Goal: Information Seeking & Learning: Check status

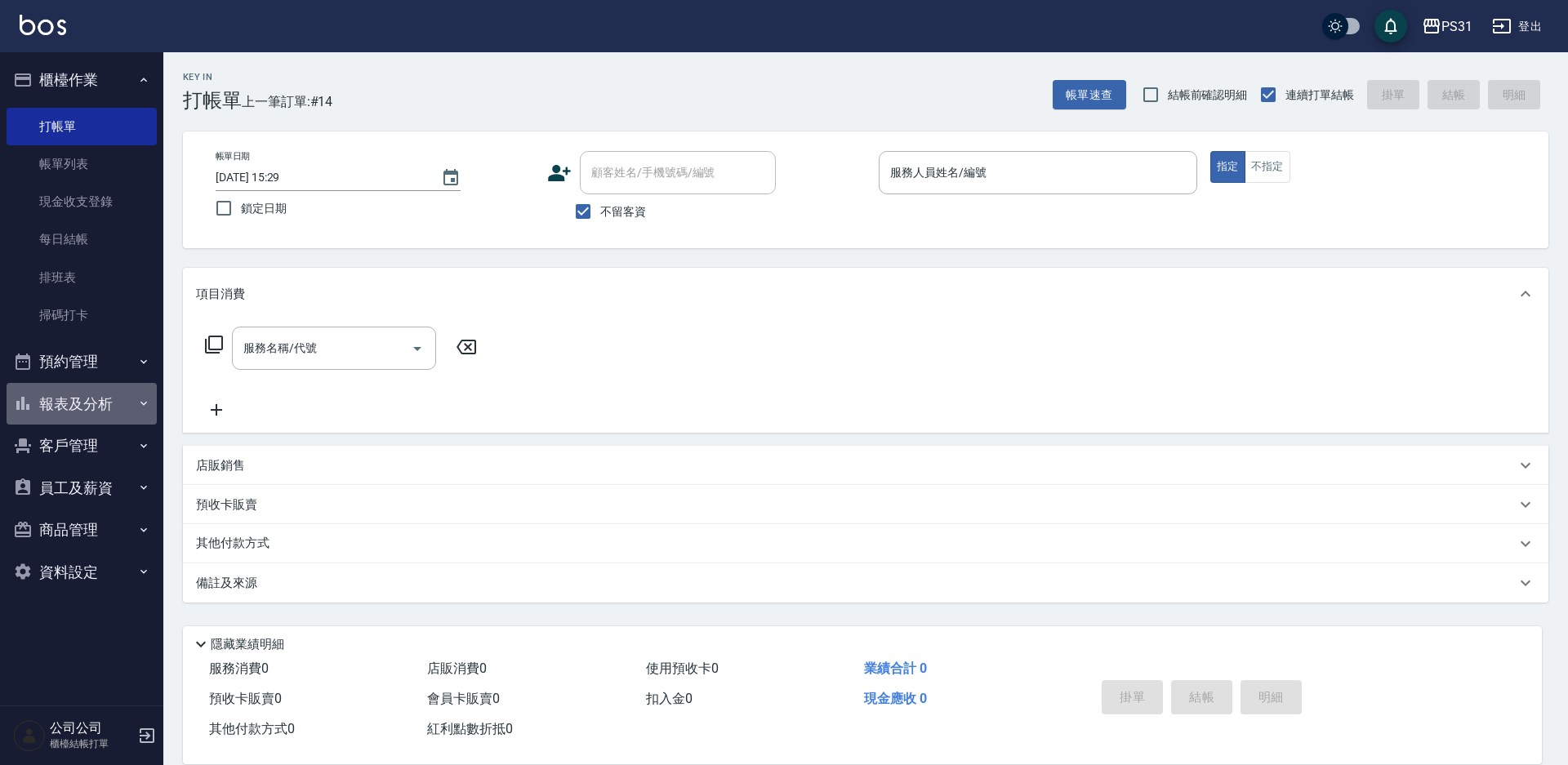
click at [80, 407] on button "報表及分析" at bounding box center [81, 403] width 150 height 43
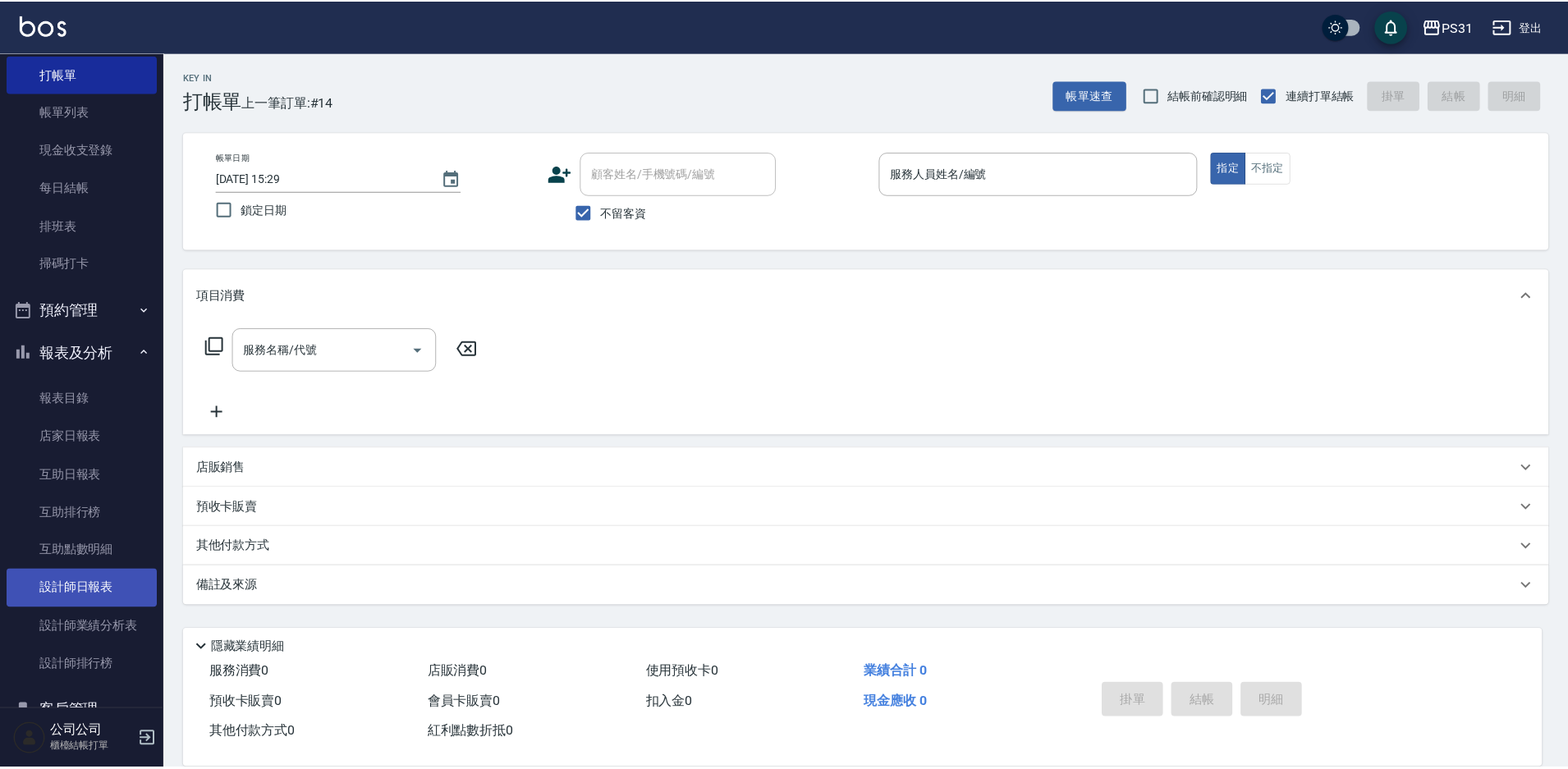
scroll to position [82, 0]
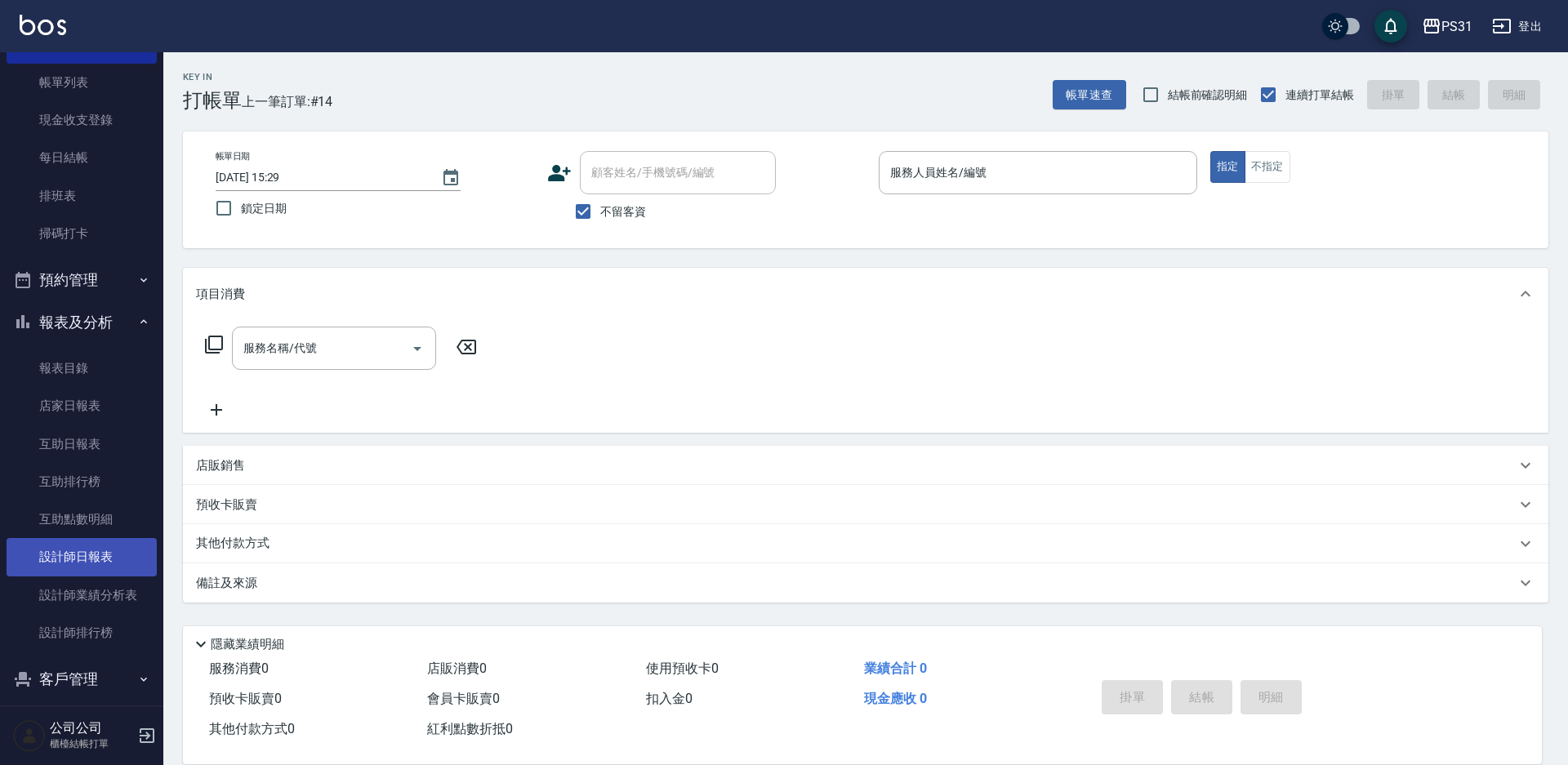
click at [72, 562] on link "設計師日報表" at bounding box center [81, 557] width 150 height 38
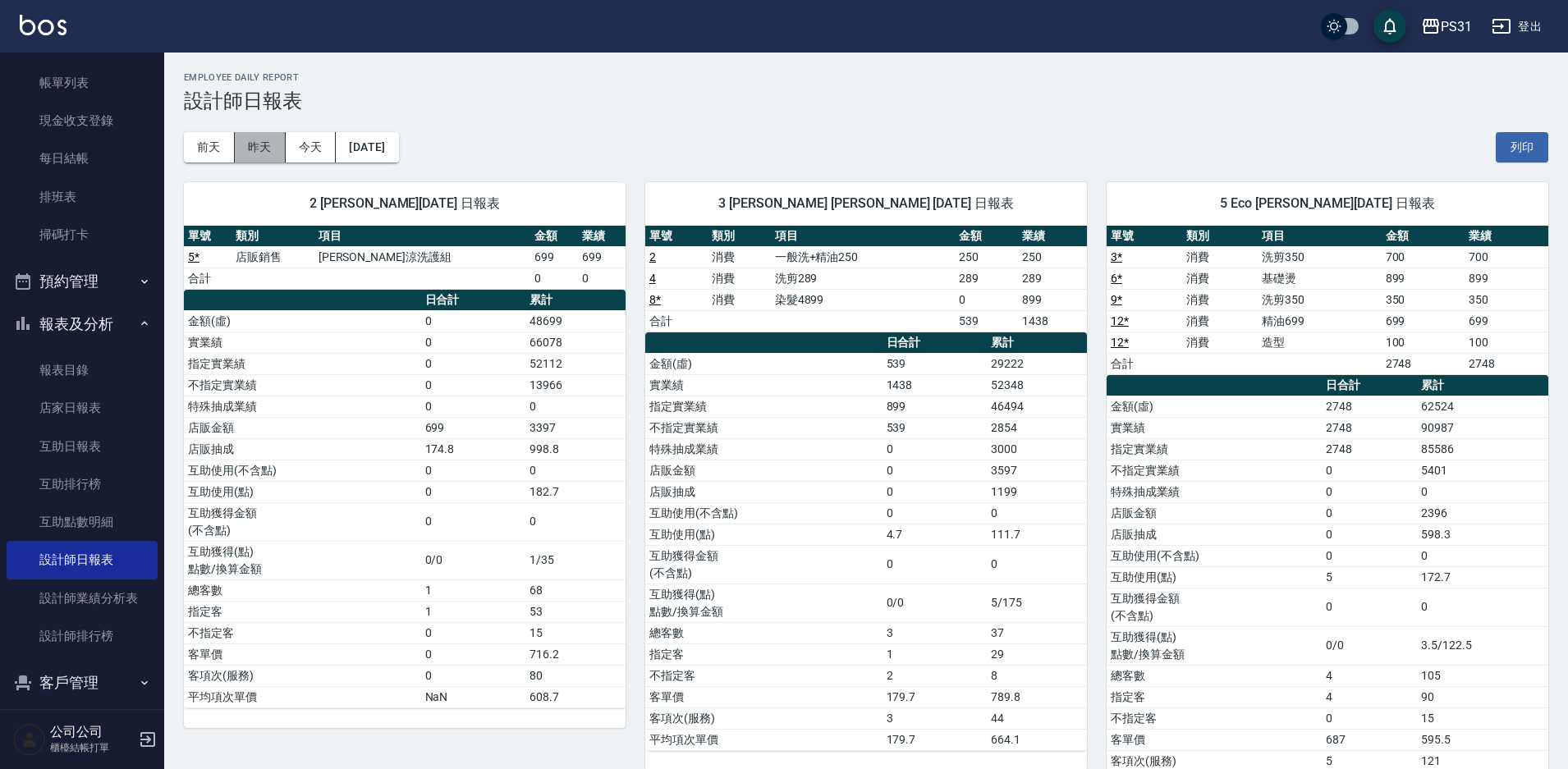
click at [273, 145] on button "昨天" at bounding box center [260, 147] width 51 height 30
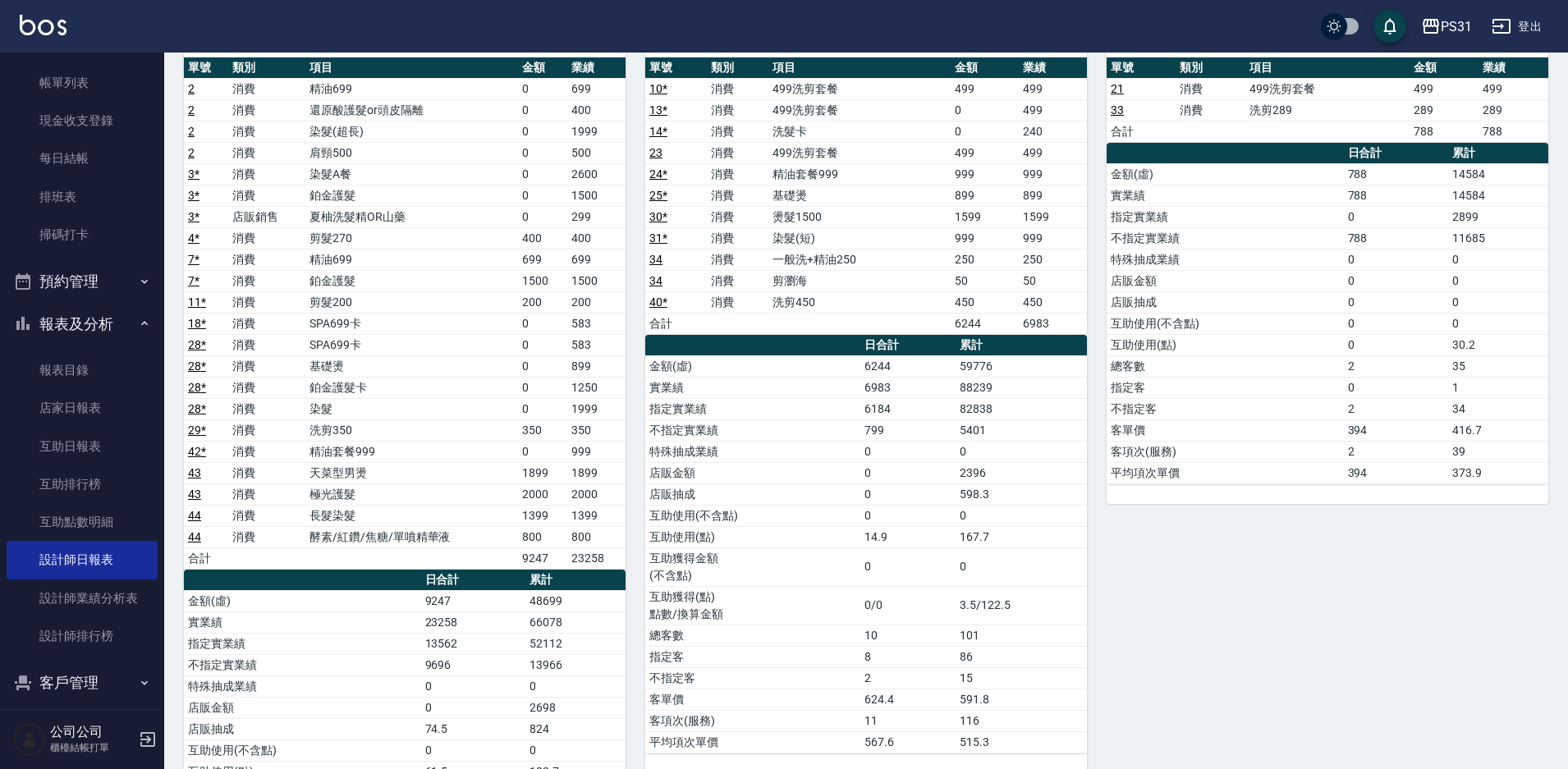
scroll to position [164, 0]
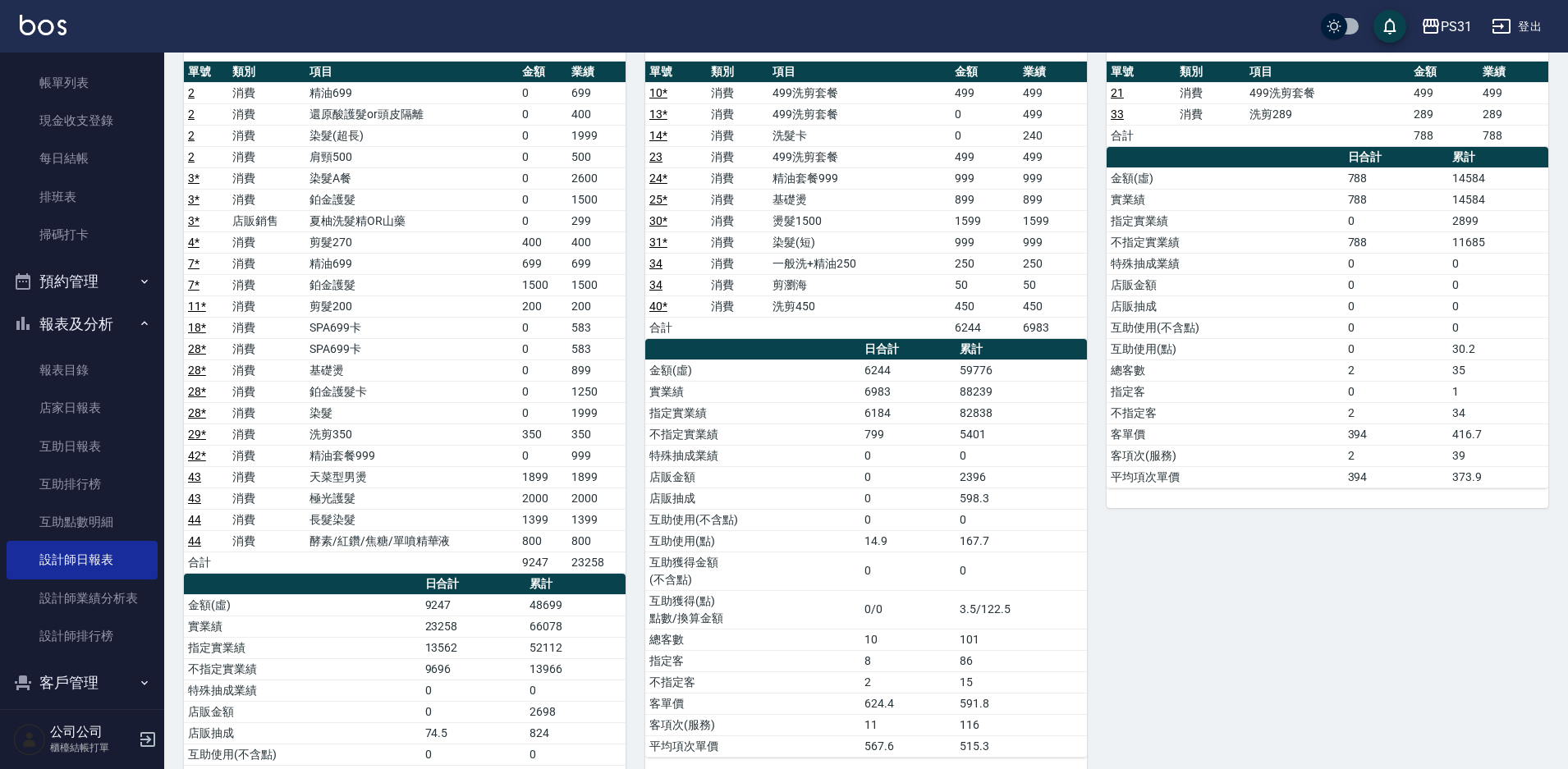
drag, startPoint x: 329, startPoint y: 307, endPoint x: 498, endPoint y: 155, distance: 227.3
click at [498, 155] on td "肩頸500" at bounding box center [411, 156] width 213 height 21
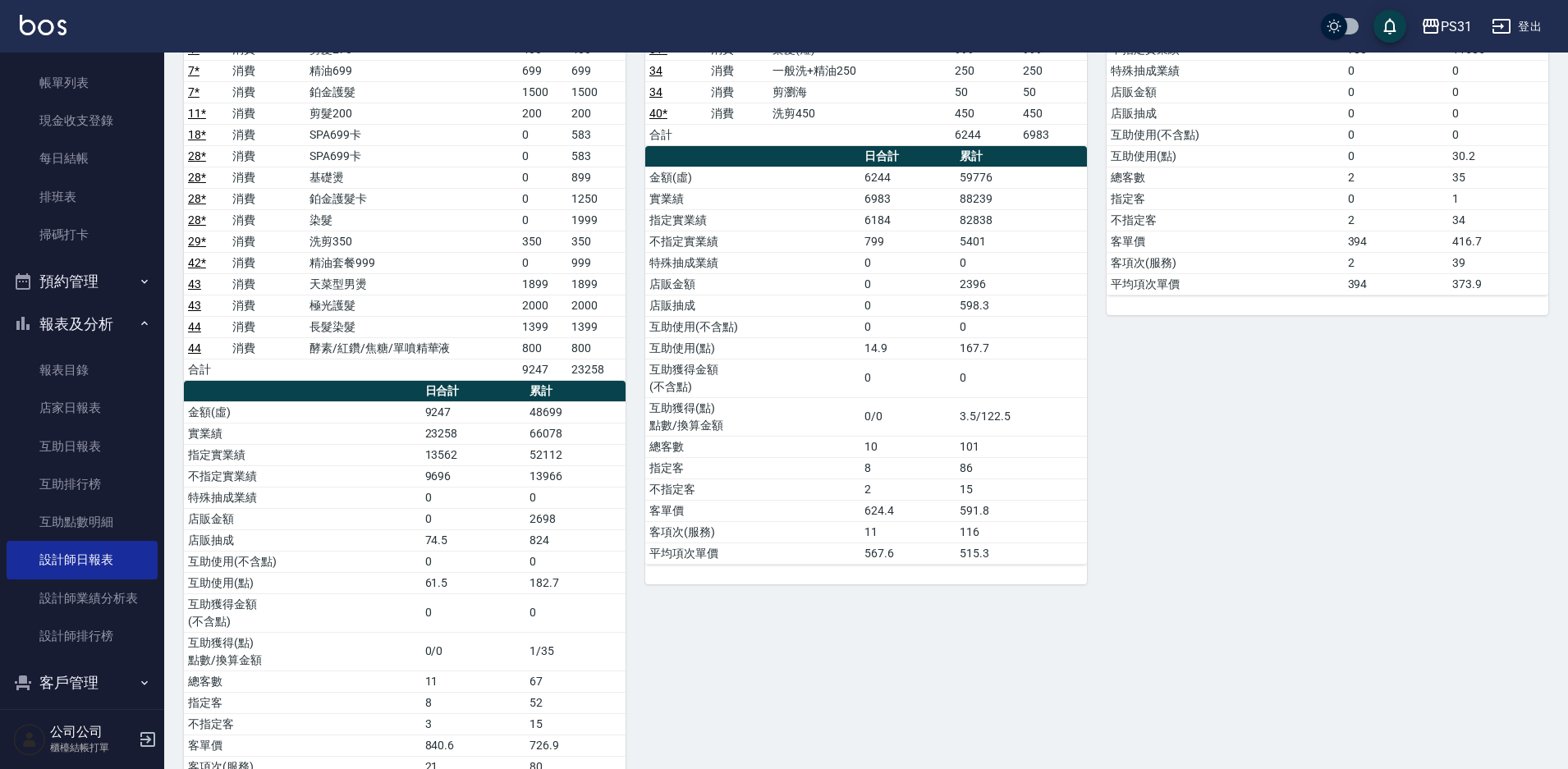
scroll to position [329, 0]
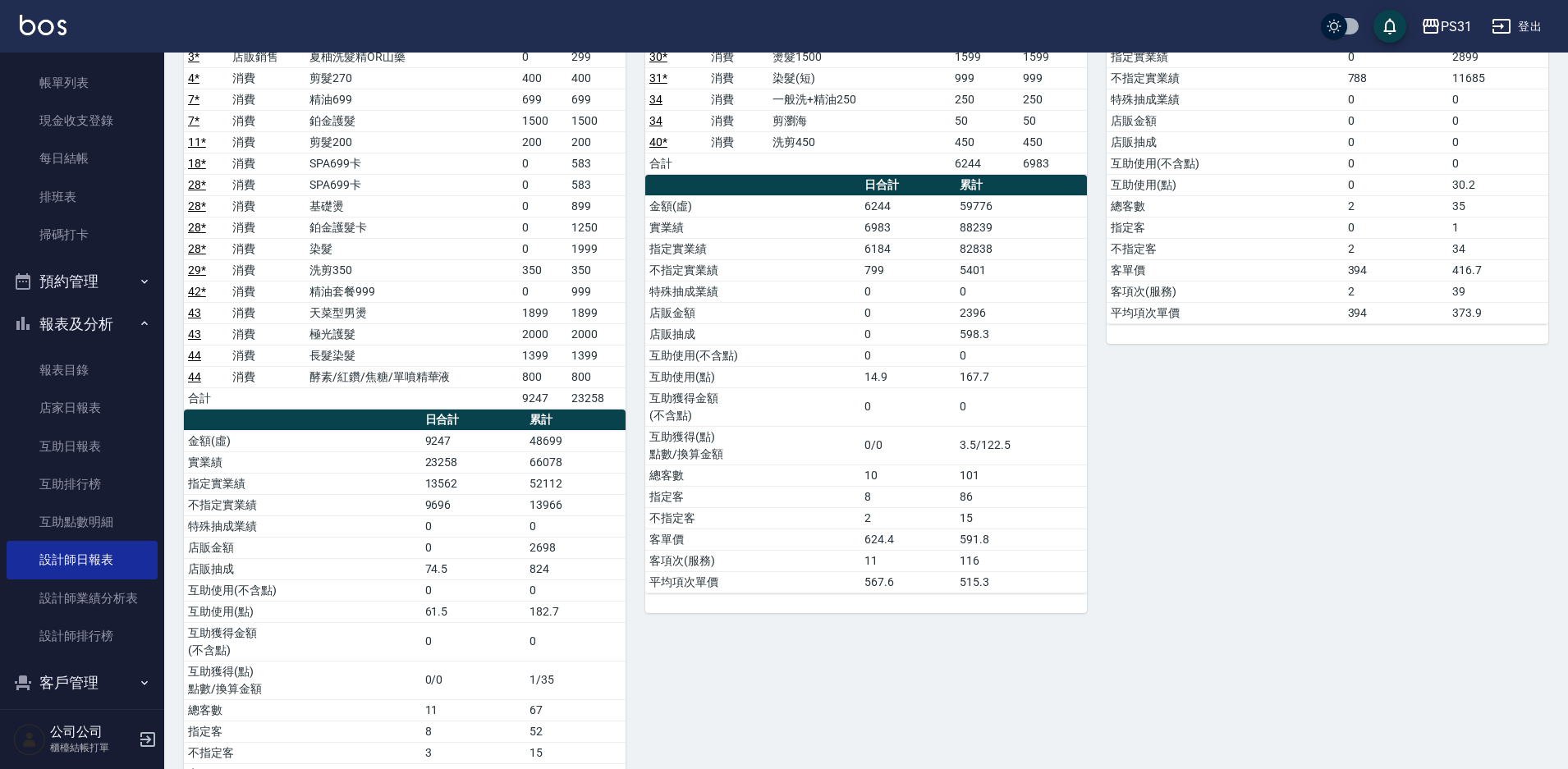
drag, startPoint x: 721, startPoint y: 160, endPoint x: 754, endPoint y: 231, distance: 78.3
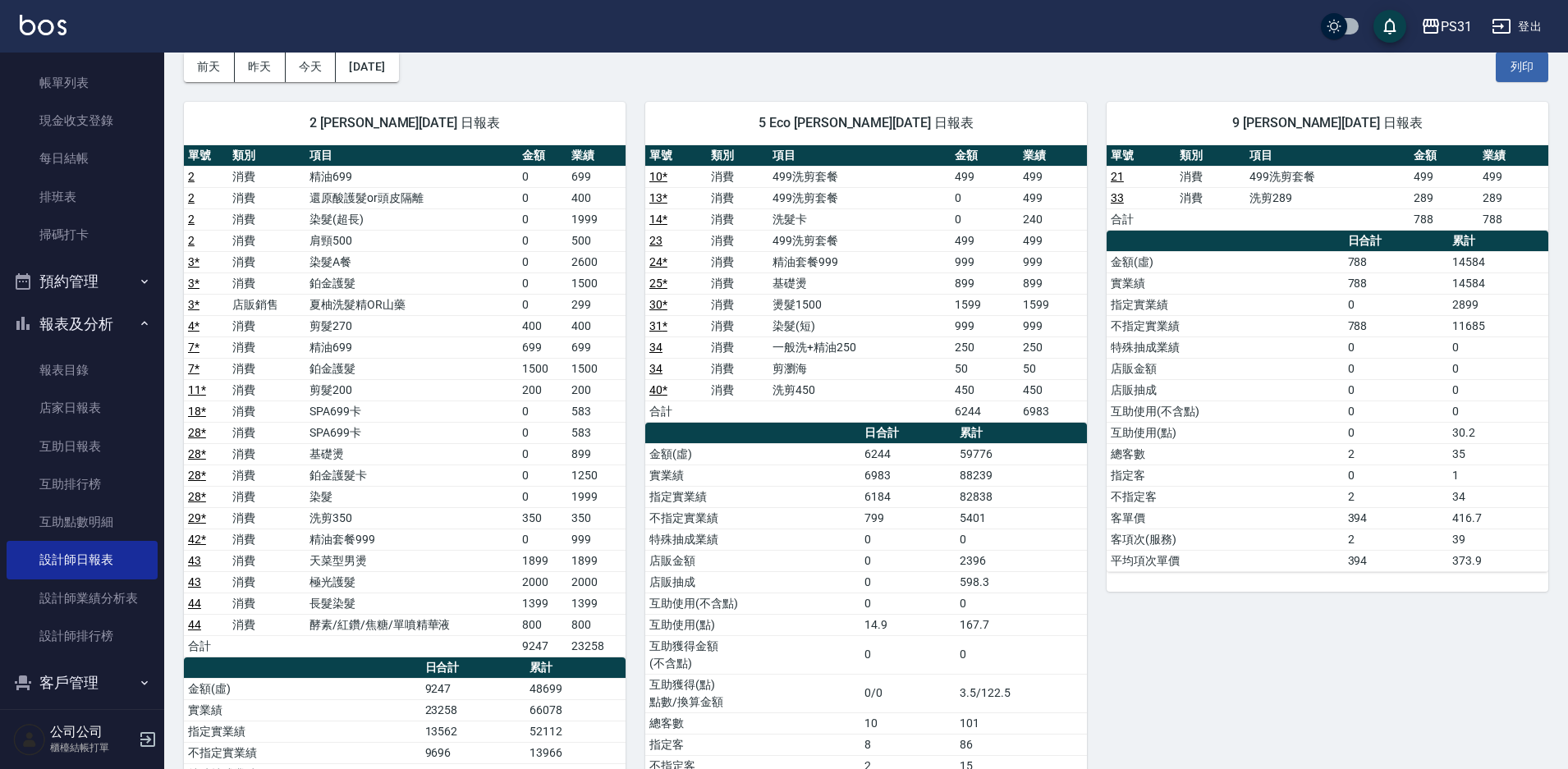
scroll to position [0, 0]
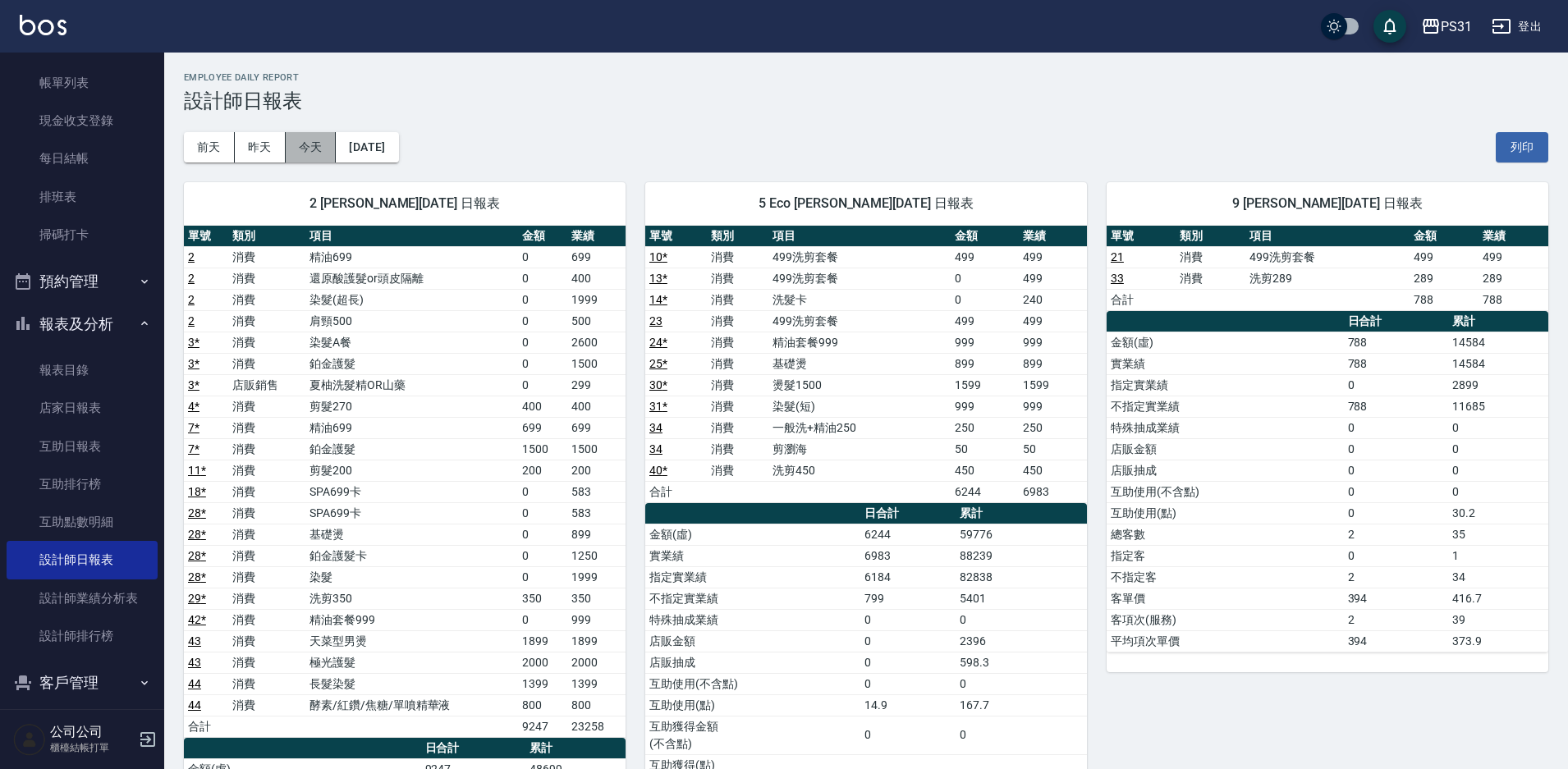
click at [311, 150] on button "今天" at bounding box center [311, 147] width 51 height 30
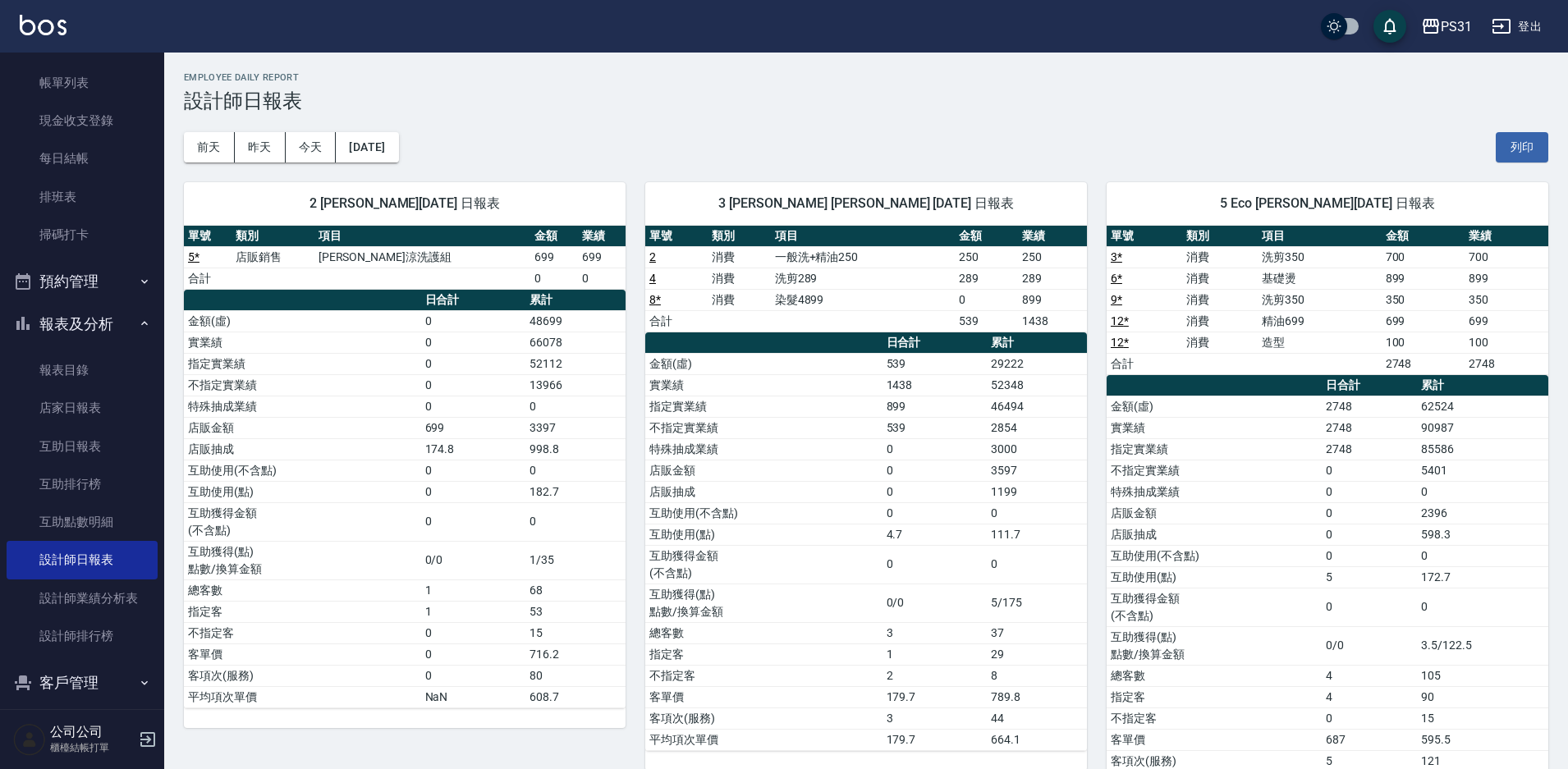
drag, startPoint x: 795, startPoint y: 182, endPoint x: 824, endPoint y: 148, distance: 44.7
click at [824, 148] on div "前天 昨天 今天 2025/08/13 列印" at bounding box center [866, 148] width 1364 height 70
drag, startPoint x: 1075, startPoint y: 346, endPoint x: 795, endPoint y: 145, distance: 344.7
click at [795, 145] on div "前天 昨天 今天 2025/08/13 列印" at bounding box center [866, 148] width 1364 height 70
